Goal: Information Seeking & Learning: Learn about a topic

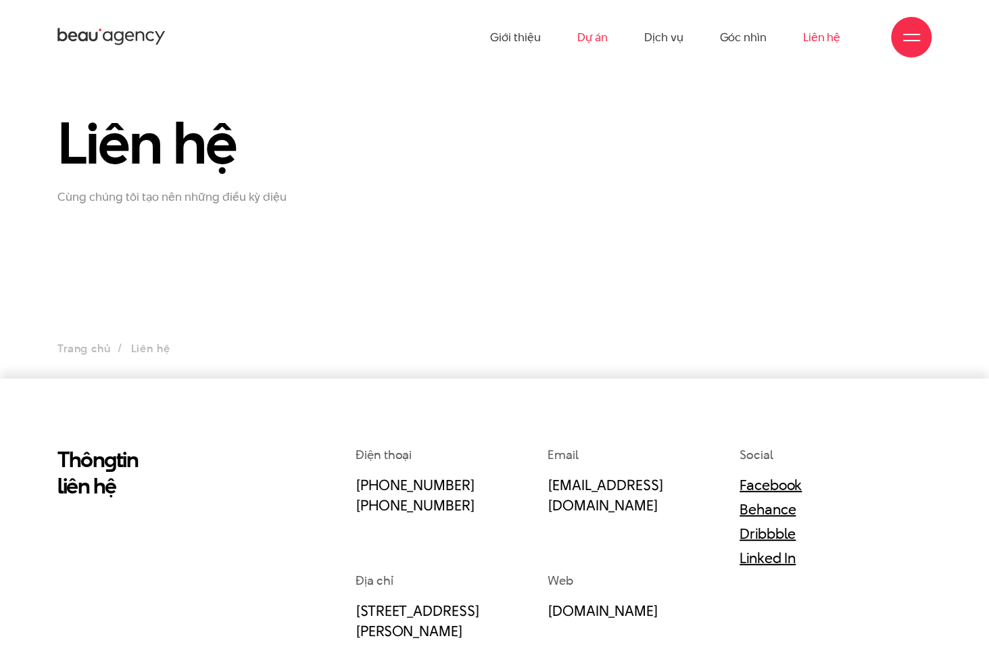
click at [587, 41] on link "Dự án" at bounding box center [591, 37] width 31 height 74
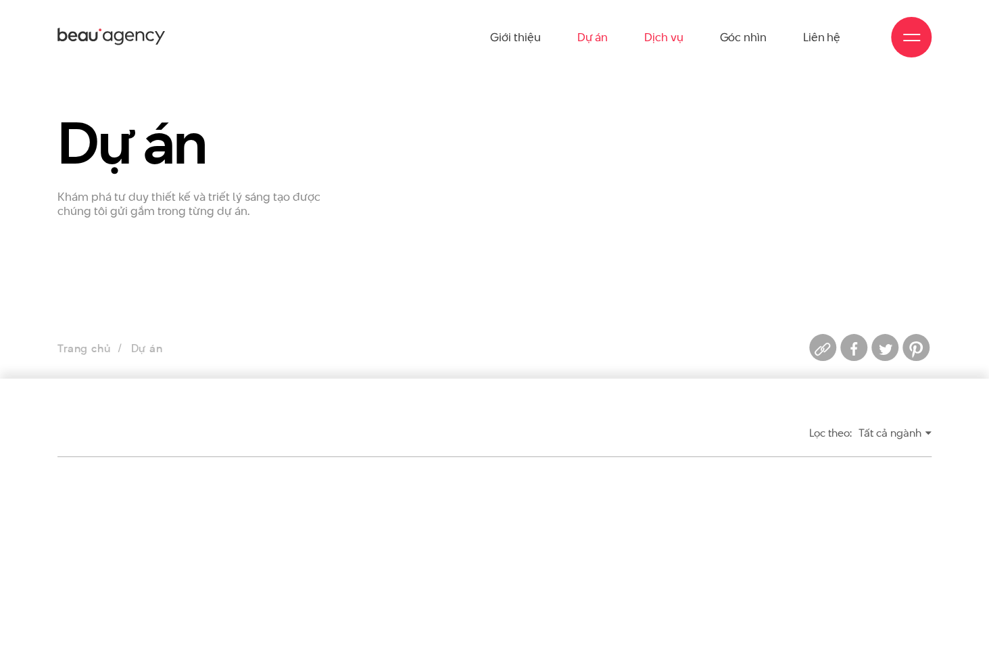
click at [662, 32] on link "Dịch vụ" at bounding box center [663, 37] width 39 height 74
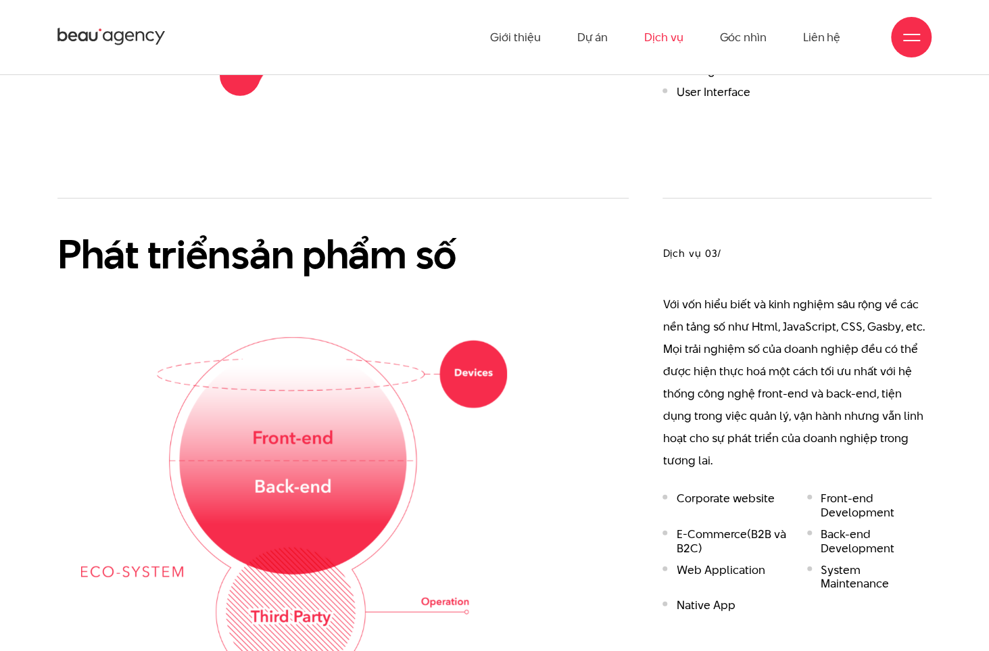
scroll to position [1892, 0]
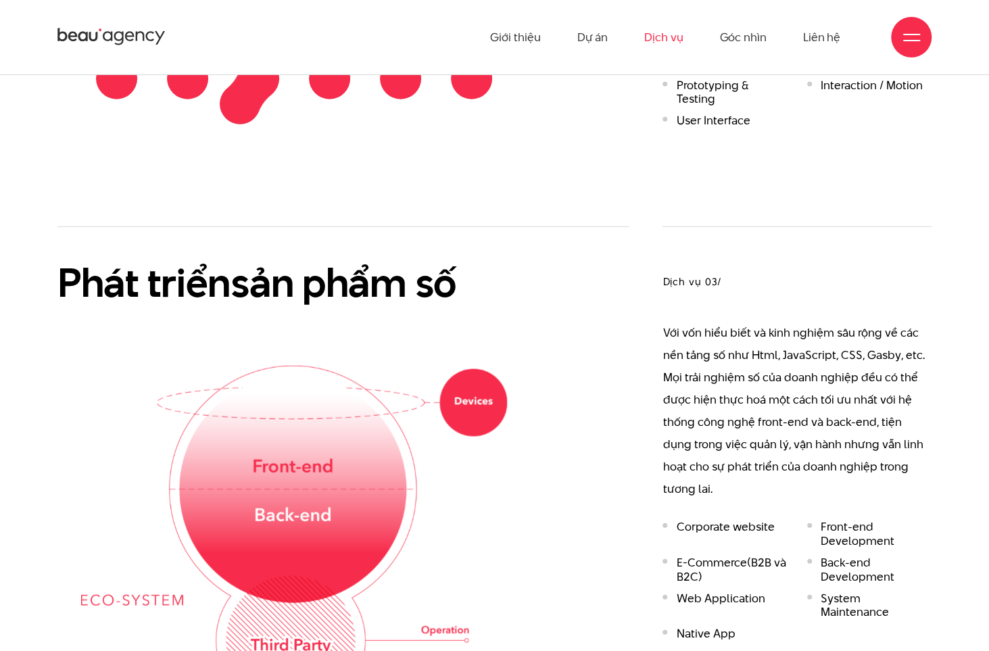
click at [697, 322] on p "Với vốn hiểu biết và kinh nghiệm sâu rộng về các nền tảng số như Html, JavaScri…" at bounding box center [796, 411] width 269 height 178
click at [693, 337] on p "Với vốn hiểu biết và kinh nghiệm sâu rộng về các nền tảng số như Html, JavaScri…" at bounding box center [796, 411] width 269 height 178
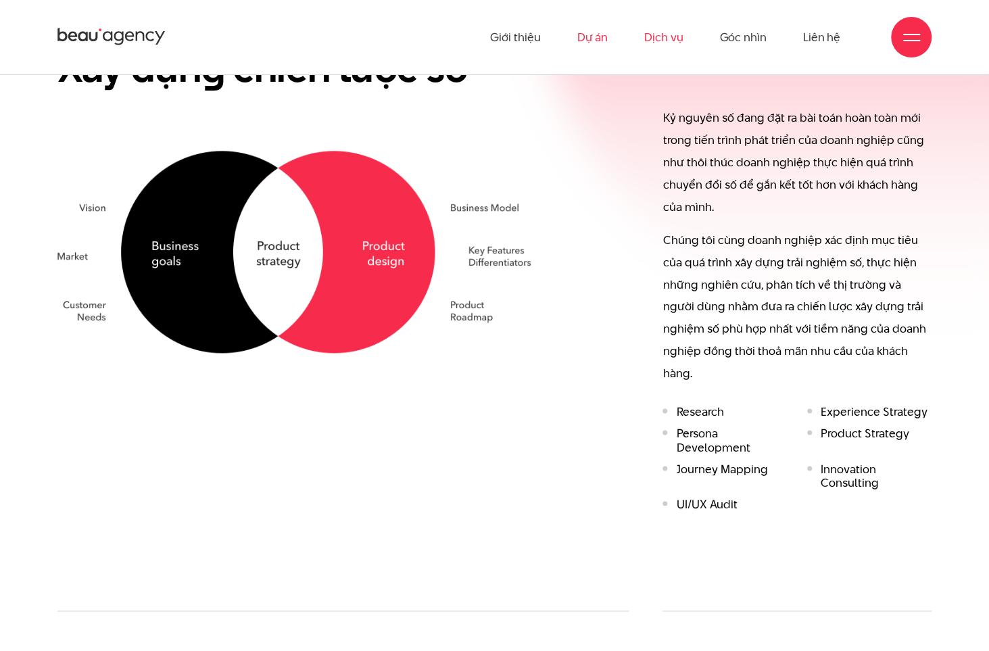
scroll to position [743, 0]
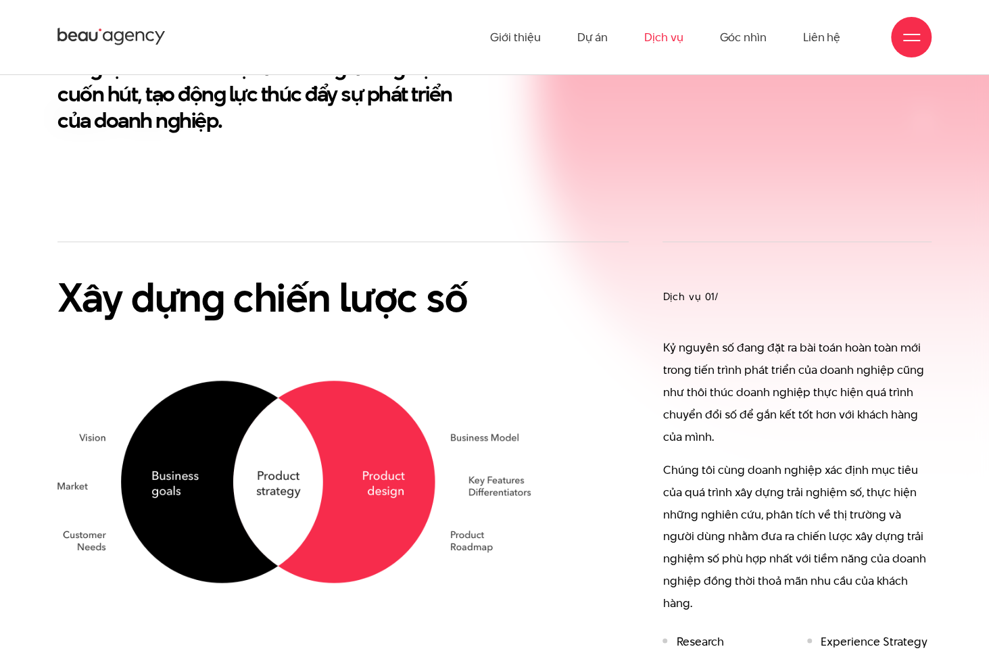
click at [745, 401] on p "Kỷ nguyên số đang đặt ra bài toán hoàn toàn mới trong tiến trình phát triển của…" at bounding box center [796, 393] width 269 height 112
click at [581, 35] on link "Dự án" at bounding box center [591, 37] width 31 height 74
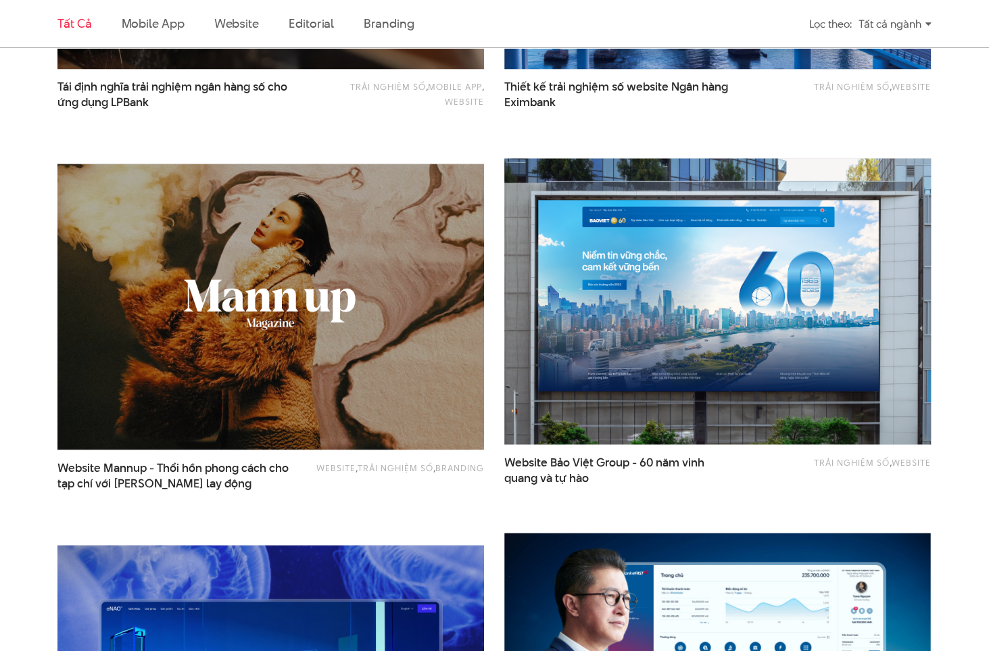
scroll to position [1216, 0]
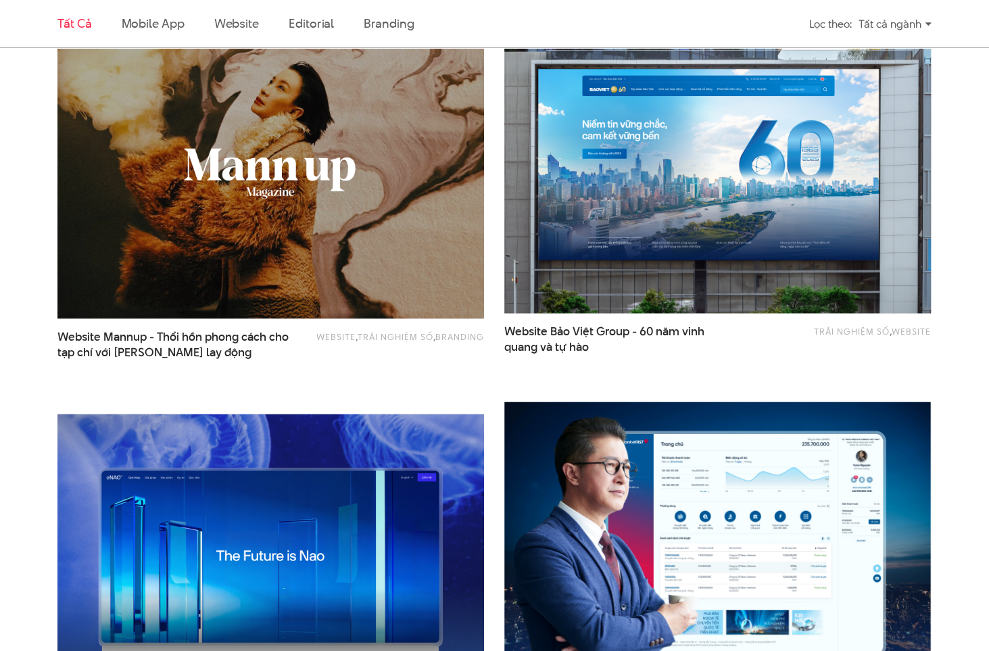
click at [691, 185] on img at bounding box center [717, 170] width 469 height 314
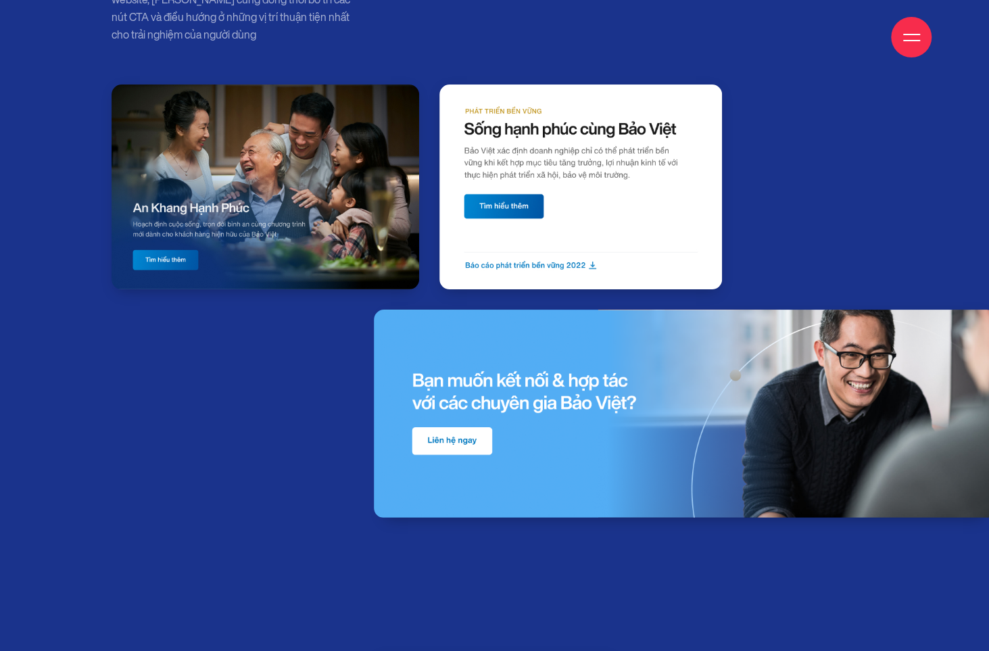
scroll to position [8921, 0]
click at [454, 441] on img at bounding box center [685, 413] width 622 height 208
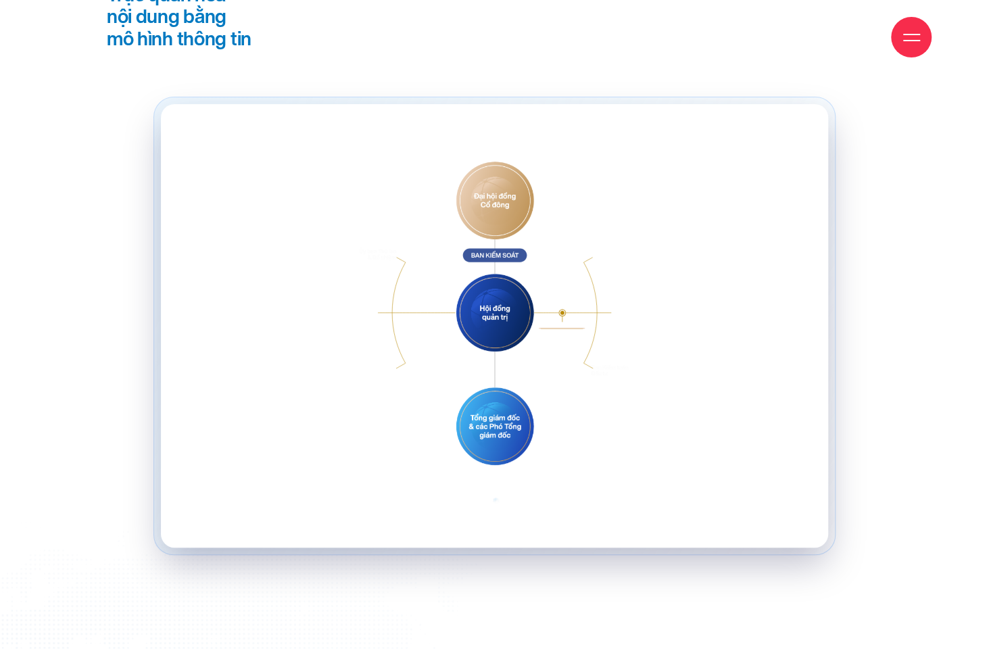
scroll to position [11624, 0]
click at [505, 253] on icon at bounding box center [495, 254] width 47 height 7
click at [505, 191] on image at bounding box center [494, 200] width 95 height 95
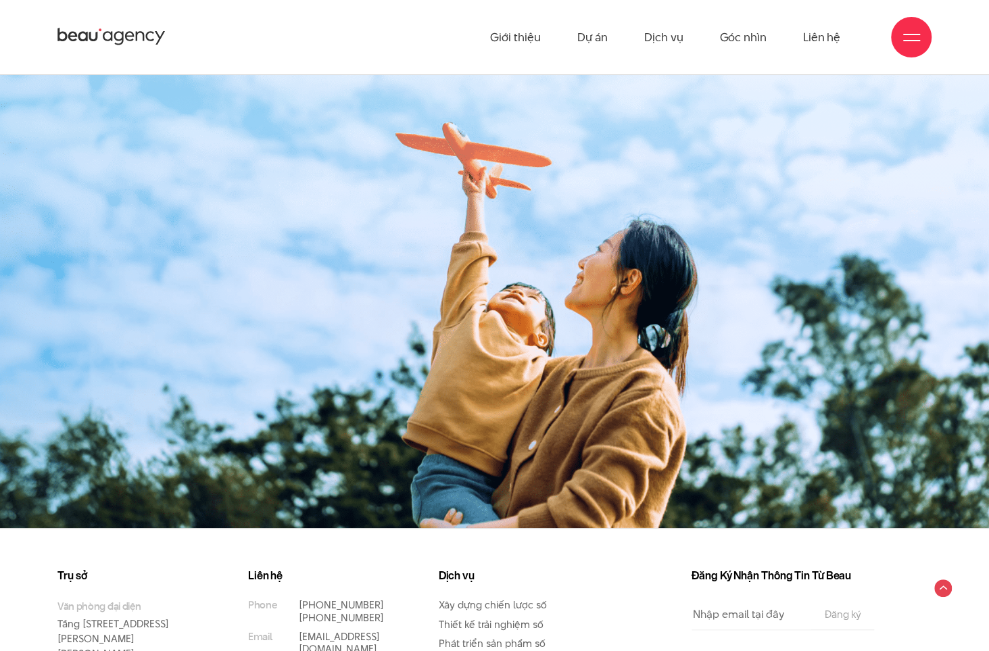
scroll to position [18000, 0]
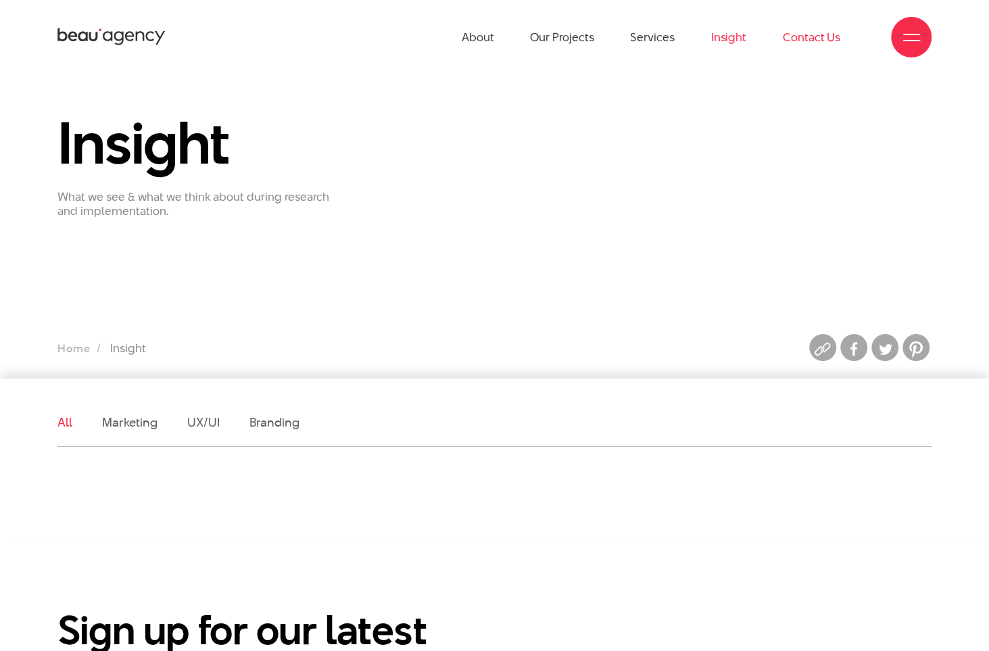
click at [819, 34] on link "Contact Us" at bounding box center [811, 37] width 57 height 74
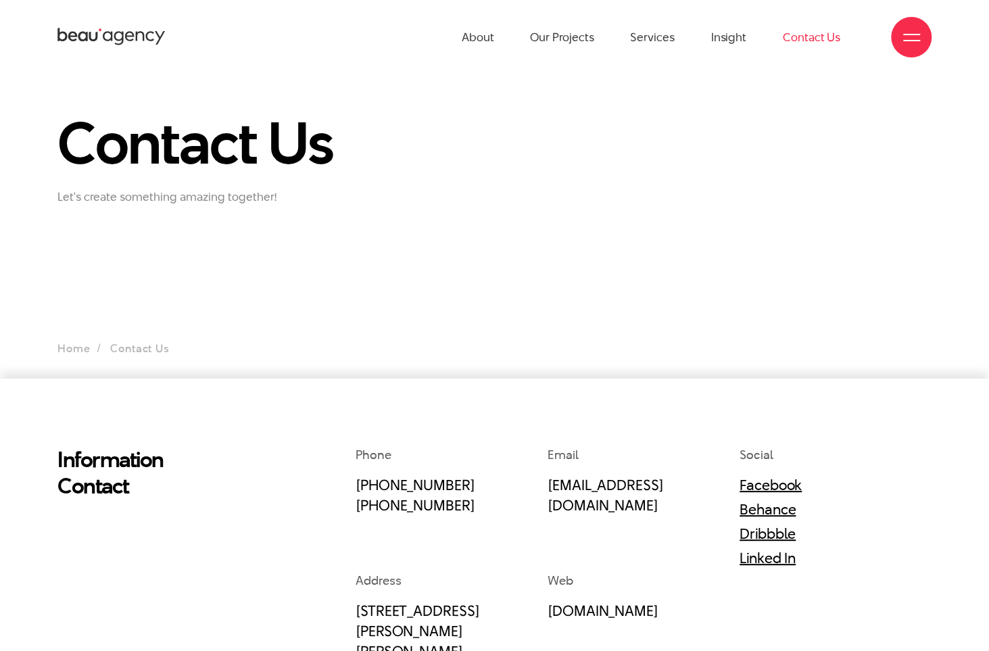
click at [145, 198] on p "Let's create something amazing together!" at bounding box center [196, 197] width 278 height 14
click at [132, 340] on ul "Home Contact Us" at bounding box center [494, 348] width 874 height 19
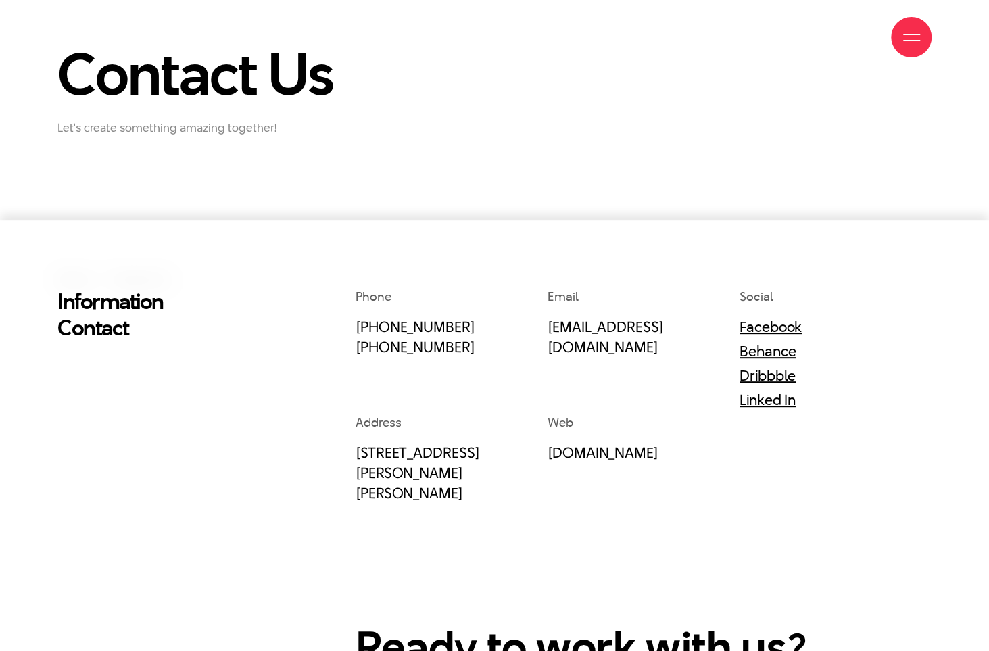
scroll to position [68, 0]
